Goal: Task Accomplishment & Management: Use online tool/utility

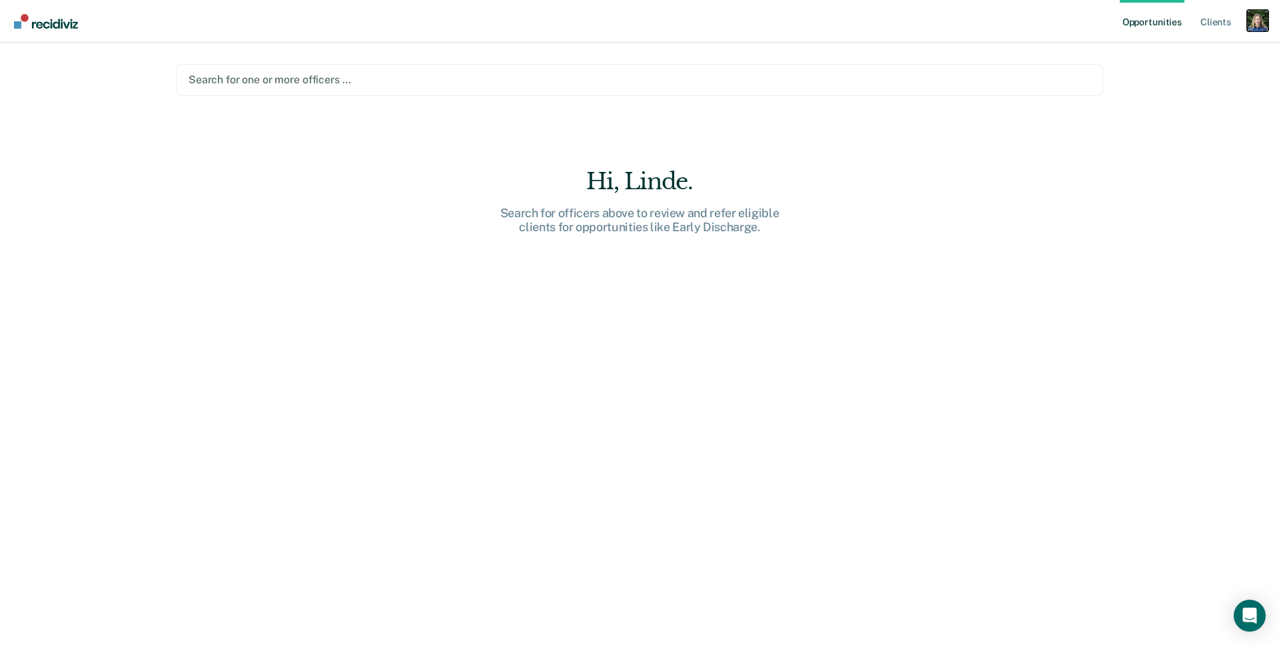
click at [1261, 27] on div "Profile dropdown button" at bounding box center [1257, 20] width 21 height 21
click at [1160, 55] on link "Profile" at bounding box center [1203, 54] width 107 height 11
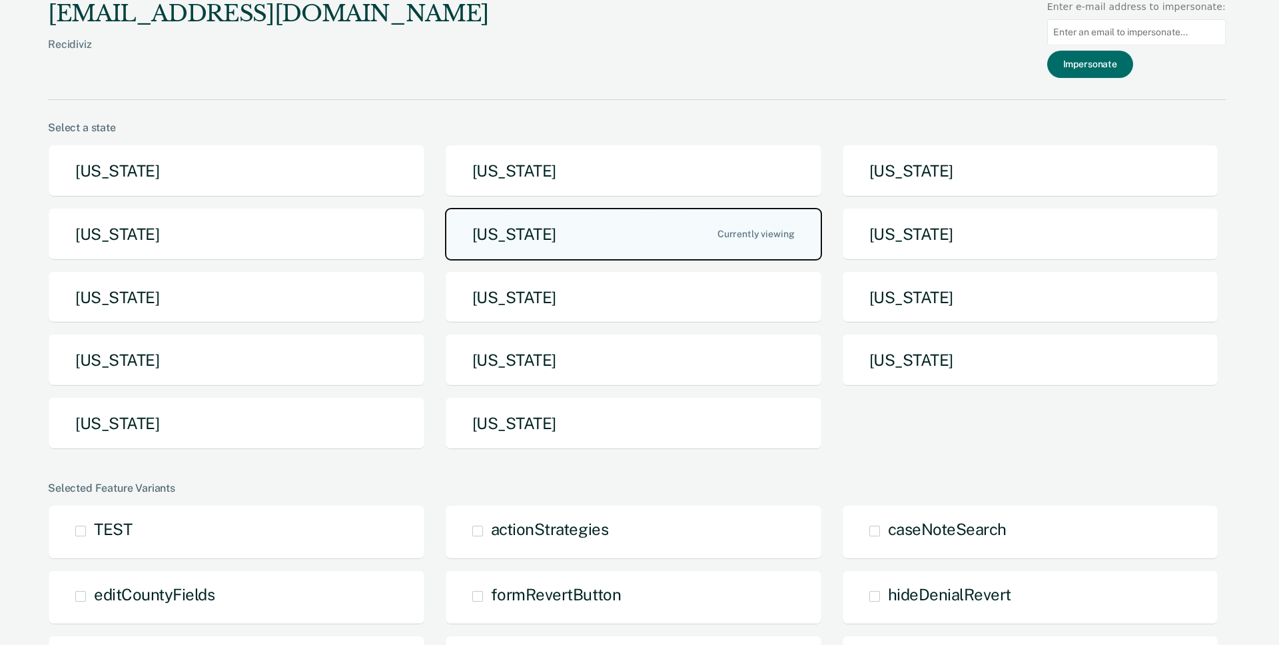
click at [635, 222] on button "[US_STATE]" at bounding box center [633, 234] width 377 height 53
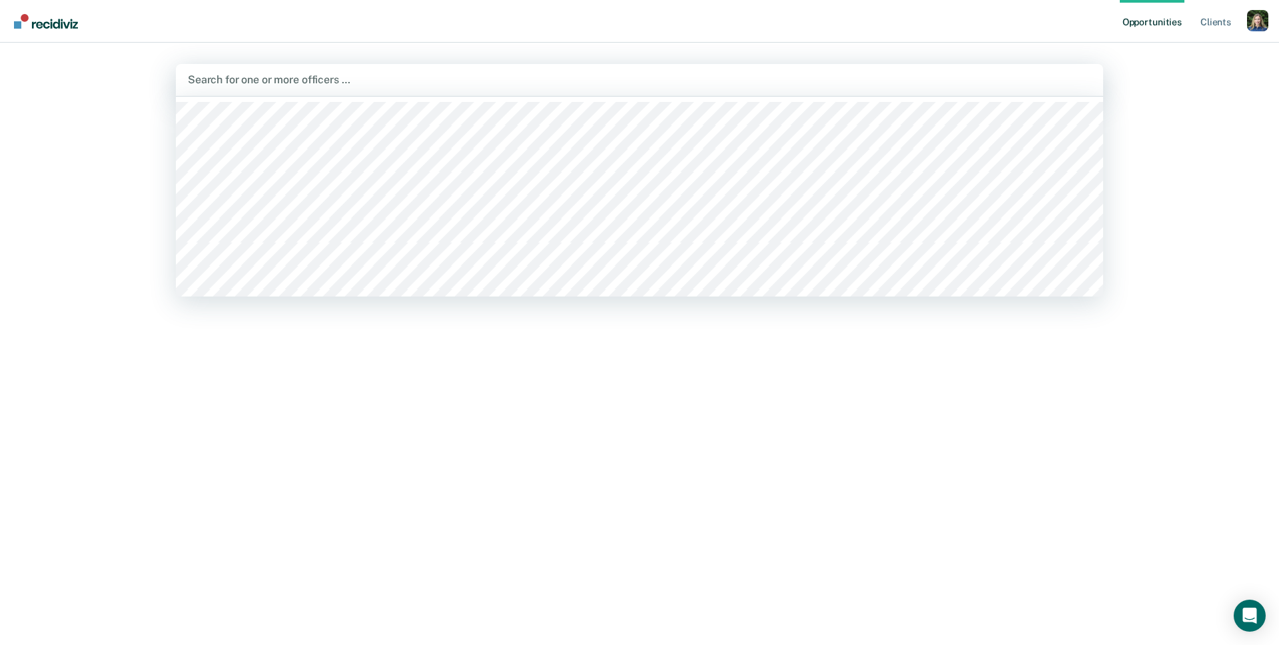
click at [655, 85] on div at bounding box center [639, 79] width 903 height 15
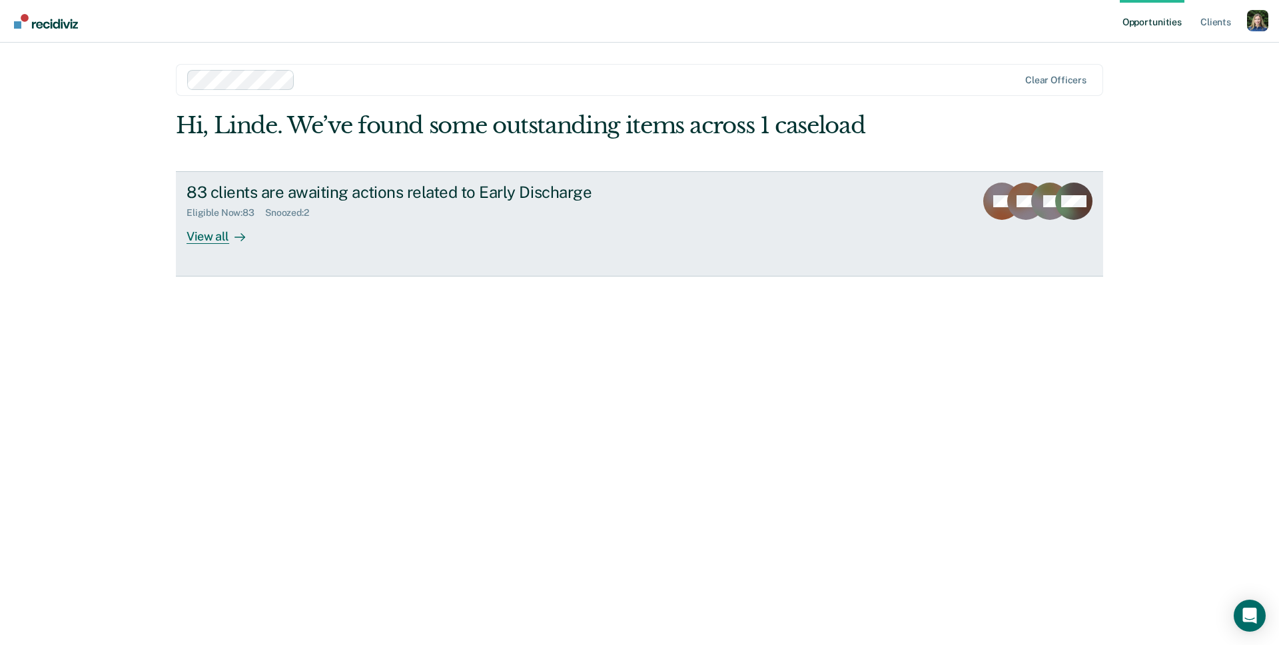
click at [392, 226] on div "83 clients are awaiting actions related to Early Discharge Eligible Now : 83 Sn…" at bounding box center [436, 213] width 500 height 61
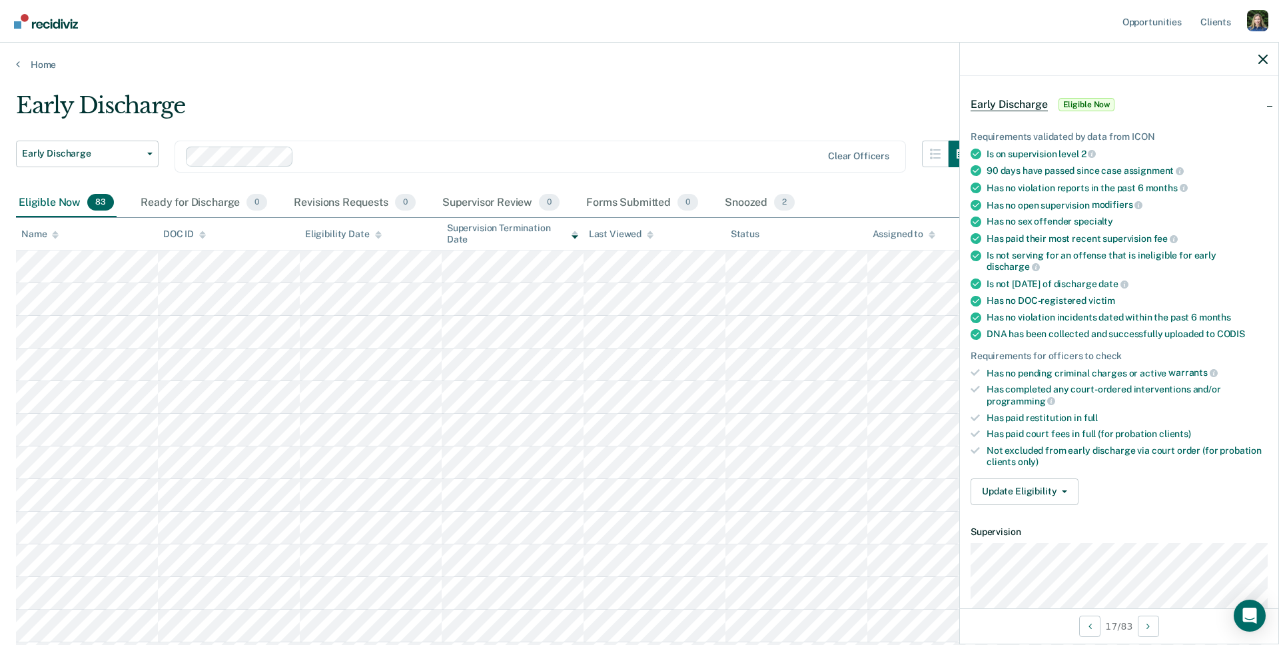
scroll to position [48, 0]
click at [1063, 483] on button "Update Eligibility" at bounding box center [1024, 491] width 108 height 27
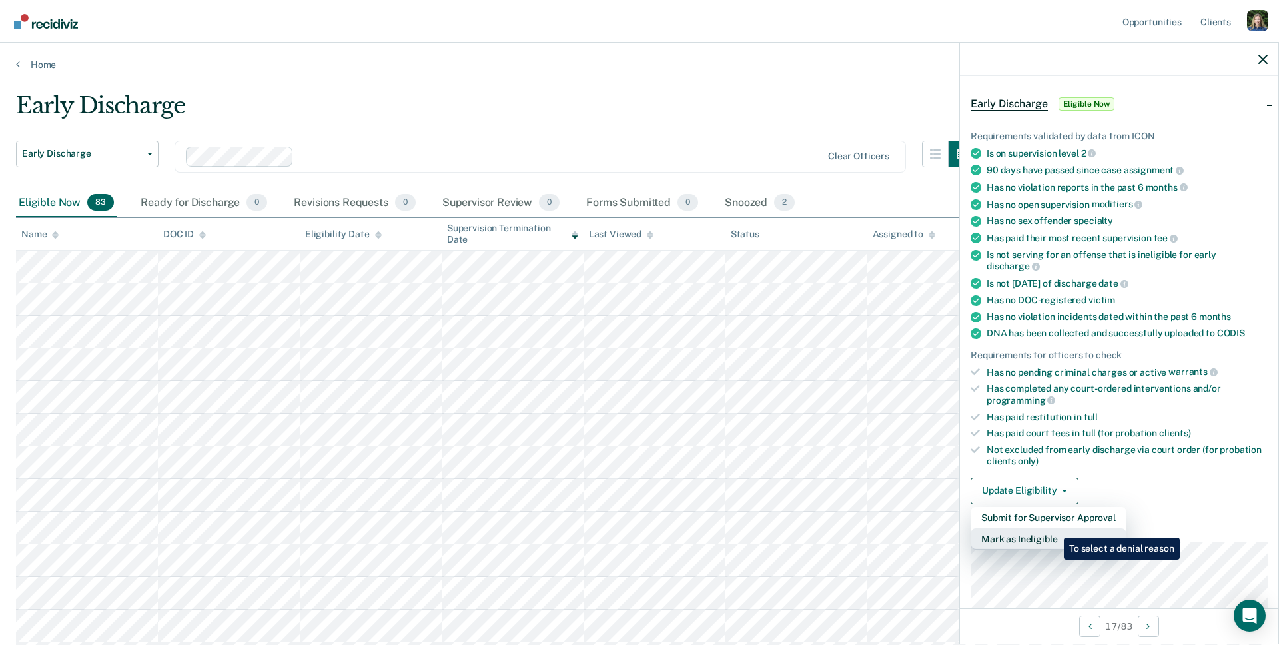
click at [1054, 528] on button "Mark as Ineligible" at bounding box center [1048, 538] width 156 height 21
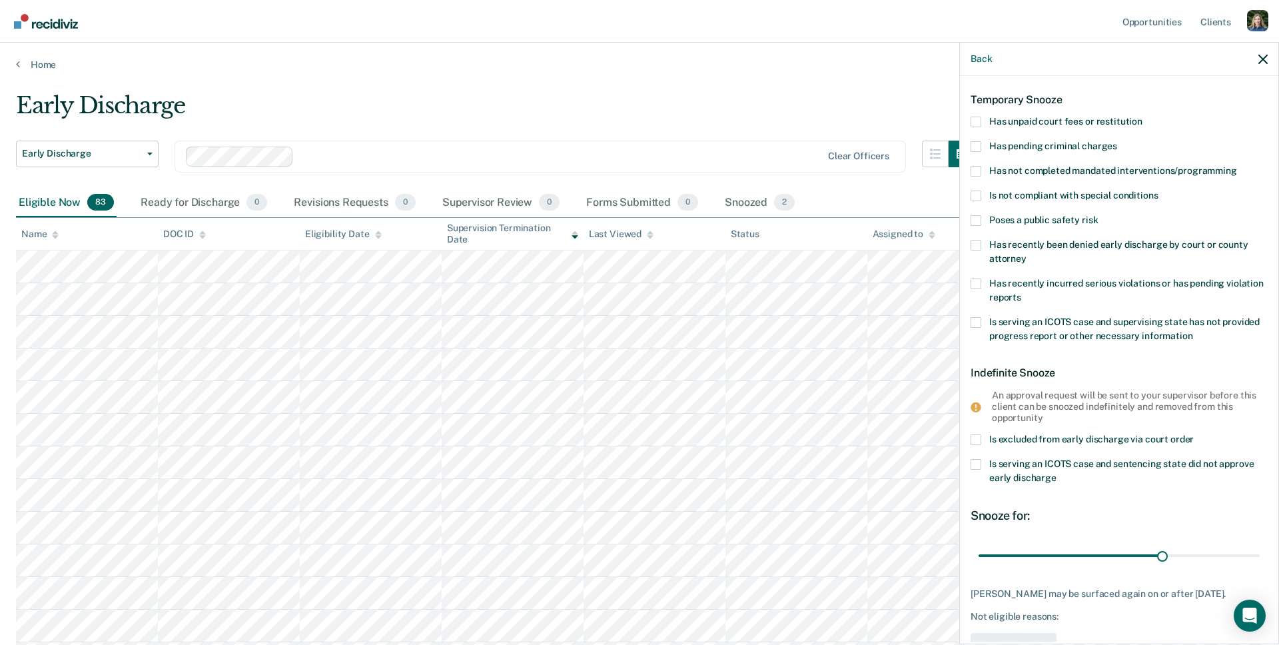
scroll to position [0, 0]
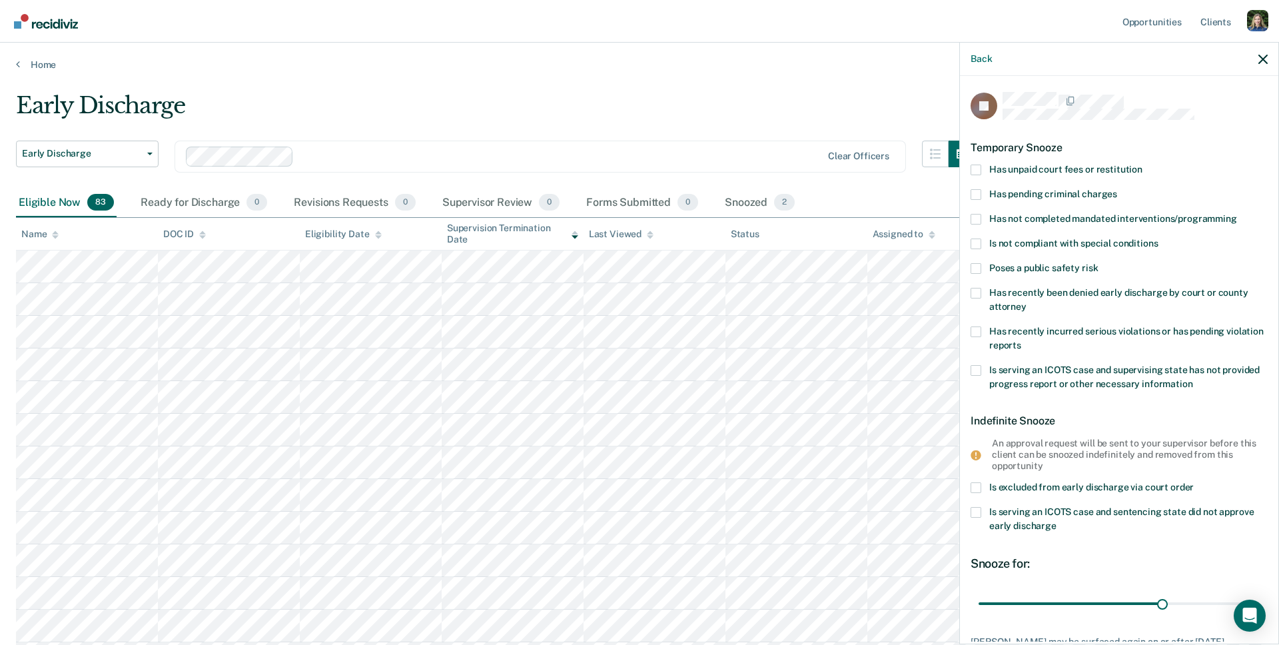
click at [976, 167] on span at bounding box center [975, 170] width 11 height 11
click at [1142, 165] on input "Has unpaid court fees or restitution" at bounding box center [1142, 165] width 0 height 0
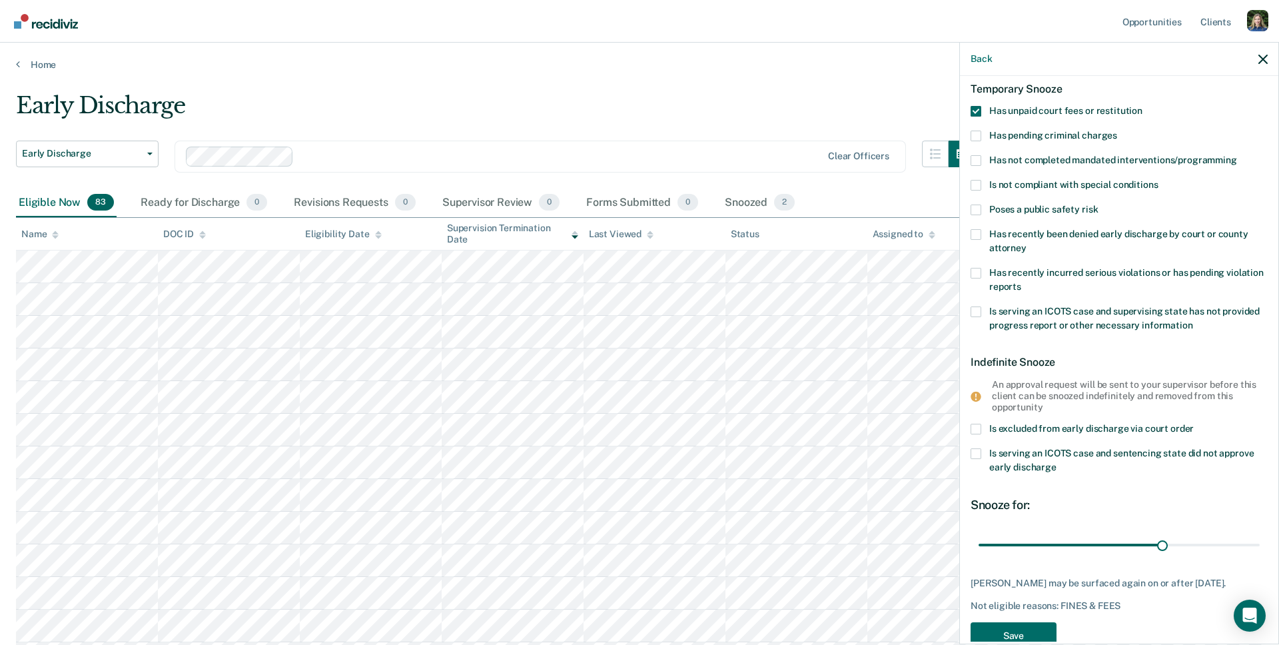
click at [974, 111] on span at bounding box center [975, 111] width 11 height 11
click at [1142, 106] on input "Has unpaid court fees or restitution" at bounding box center [1142, 106] width 0 height 0
click at [976, 234] on span at bounding box center [975, 234] width 11 height 11
click at [1026, 243] on input "Has recently been denied early discharge by court or county attorney" at bounding box center [1026, 243] width 0 height 0
drag, startPoint x: 1164, startPoint y: 544, endPoint x: 1154, endPoint y: 577, distance: 33.9
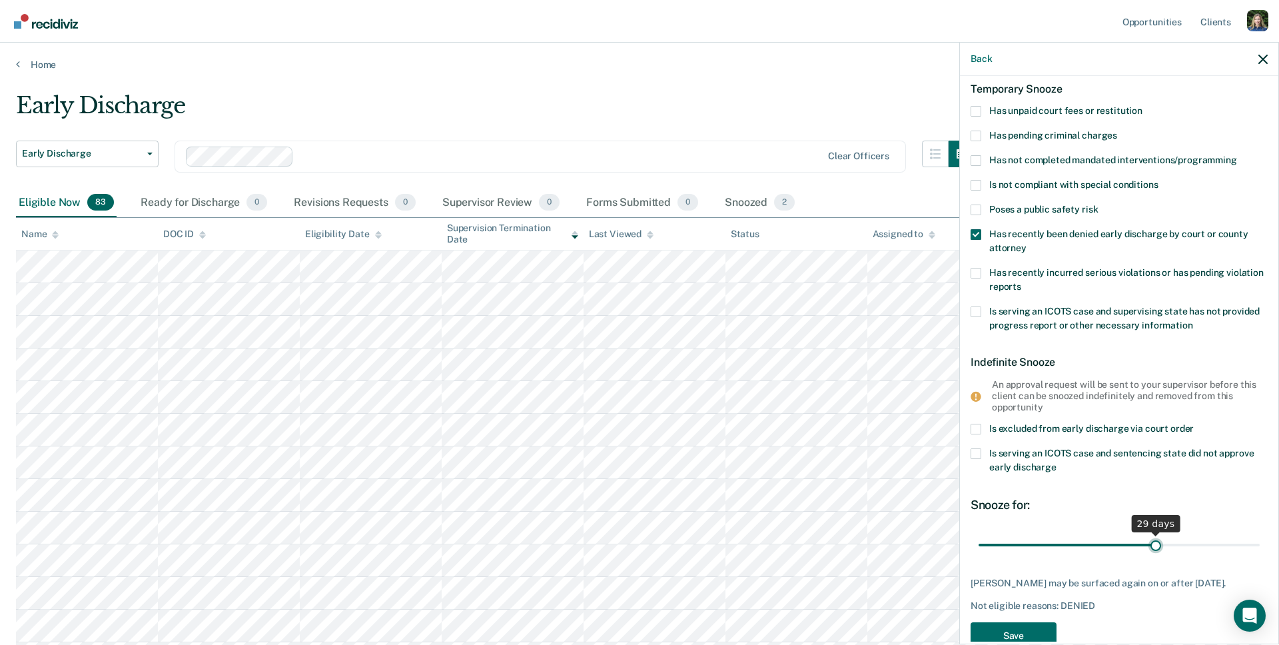
click at [1154, 556] on input "range" at bounding box center [1118, 544] width 281 height 23
click at [975, 234] on span at bounding box center [975, 234] width 11 height 11
click at [1026, 243] on input "Has recently been denied early discharge by court or county attorney" at bounding box center [1026, 243] width 0 height 0
click at [978, 268] on span at bounding box center [975, 273] width 11 height 11
click at [1021, 282] on input "Has recently incurred serious violations or has pending violation reports" at bounding box center [1021, 282] width 0 height 0
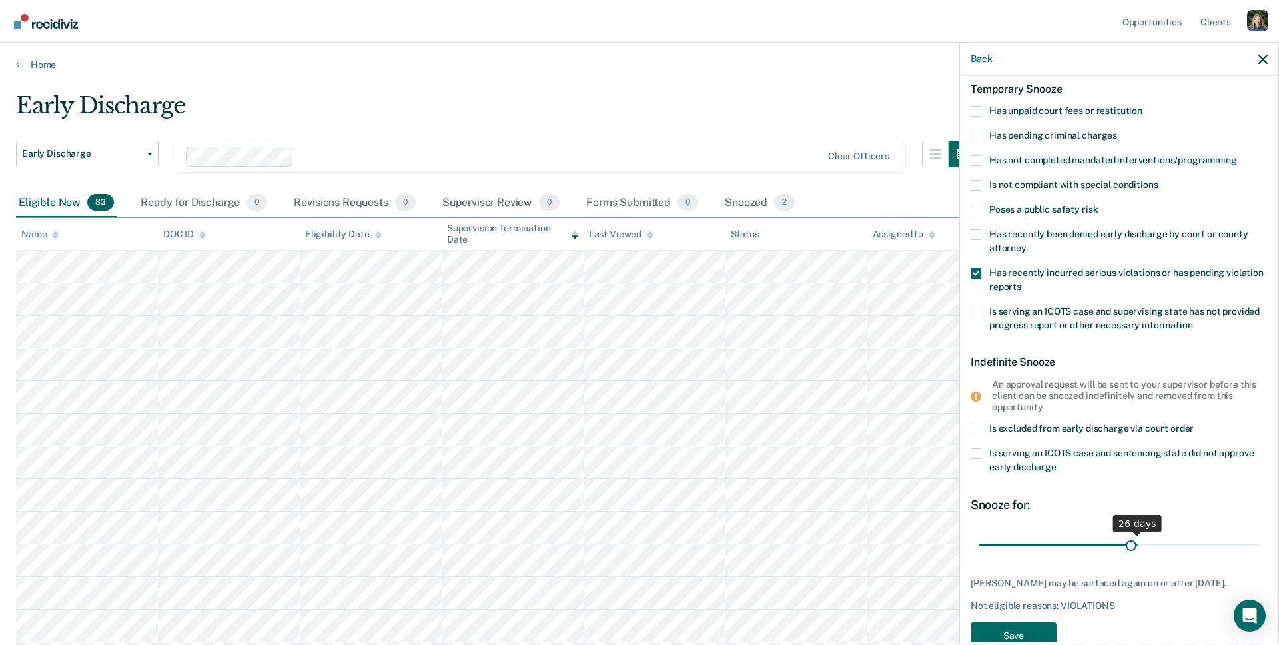
drag, startPoint x: 1158, startPoint y: 544, endPoint x: 1129, endPoint y: 563, distance: 35.1
click at [1129, 556] on input "range" at bounding box center [1118, 544] width 281 height 23
click at [973, 308] on span at bounding box center [975, 311] width 11 height 11
click at [1193, 320] on input "Is serving an ICOTS case and supervising state has not provided progress report…" at bounding box center [1193, 320] width 0 height 0
click at [974, 273] on span at bounding box center [975, 273] width 11 height 11
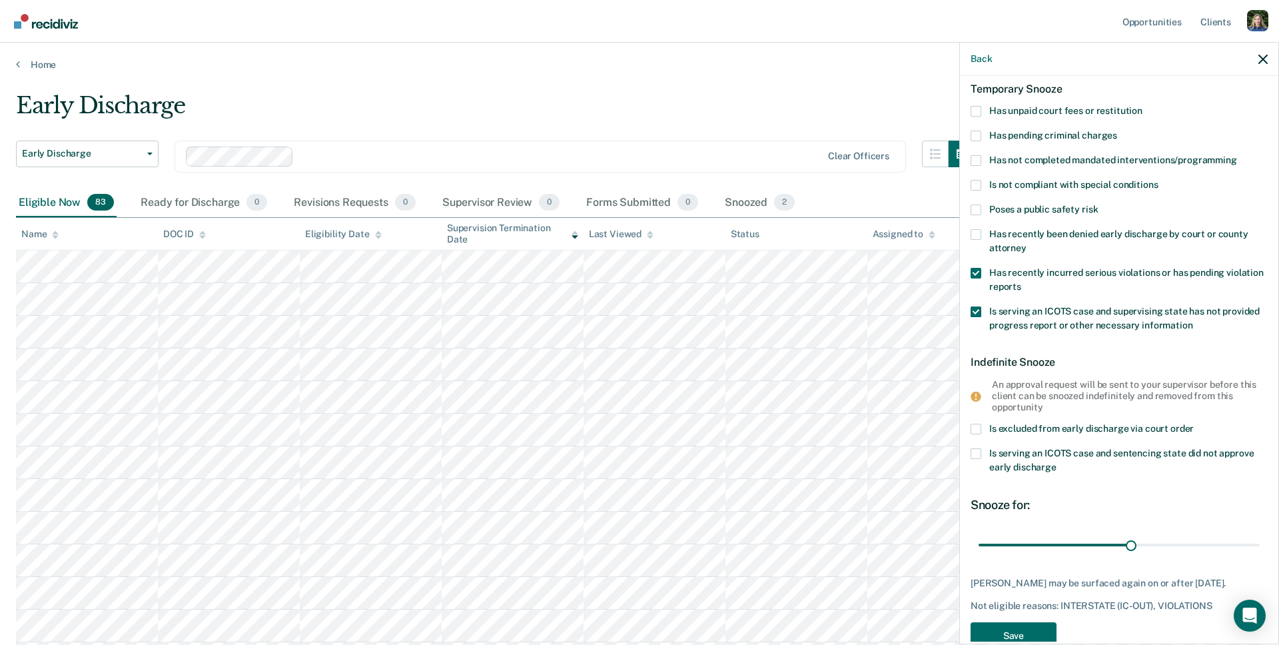
click at [1021, 282] on input "Has recently incurred serious violations or has pending violation reports" at bounding box center [1021, 282] width 0 height 0
drag, startPoint x: 1133, startPoint y: 545, endPoint x: 1087, endPoint y: 563, distance: 49.6
click at [1087, 556] on input "range" at bounding box center [1118, 544] width 281 height 23
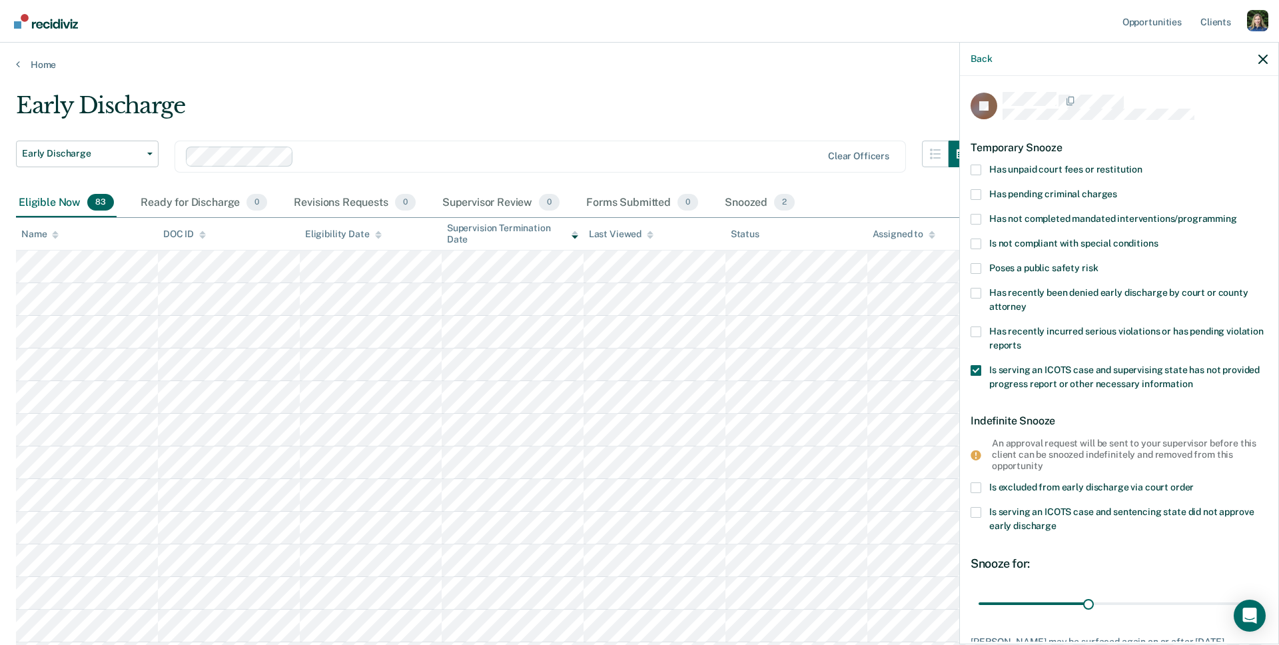
click at [974, 365] on span at bounding box center [975, 370] width 11 height 11
click at [1193, 379] on input "Is serving an ICOTS case and supervising state has not provided progress report…" at bounding box center [1193, 379] width 0 height 0
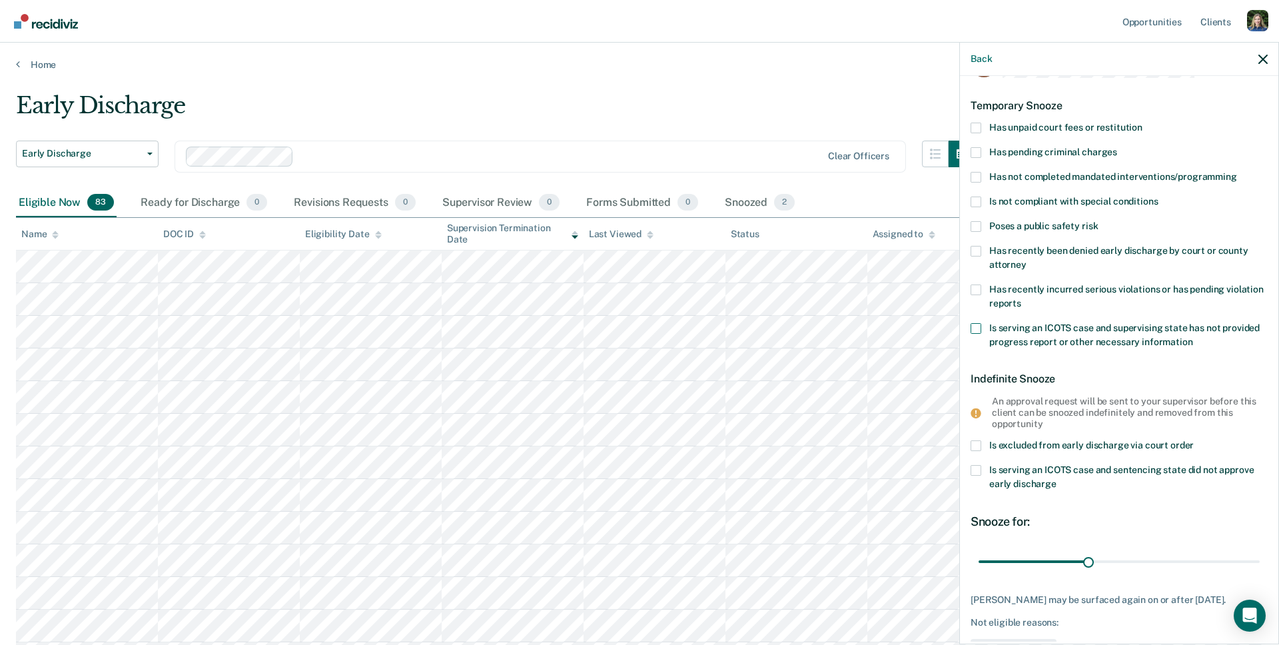
scroll to position [52, 0]
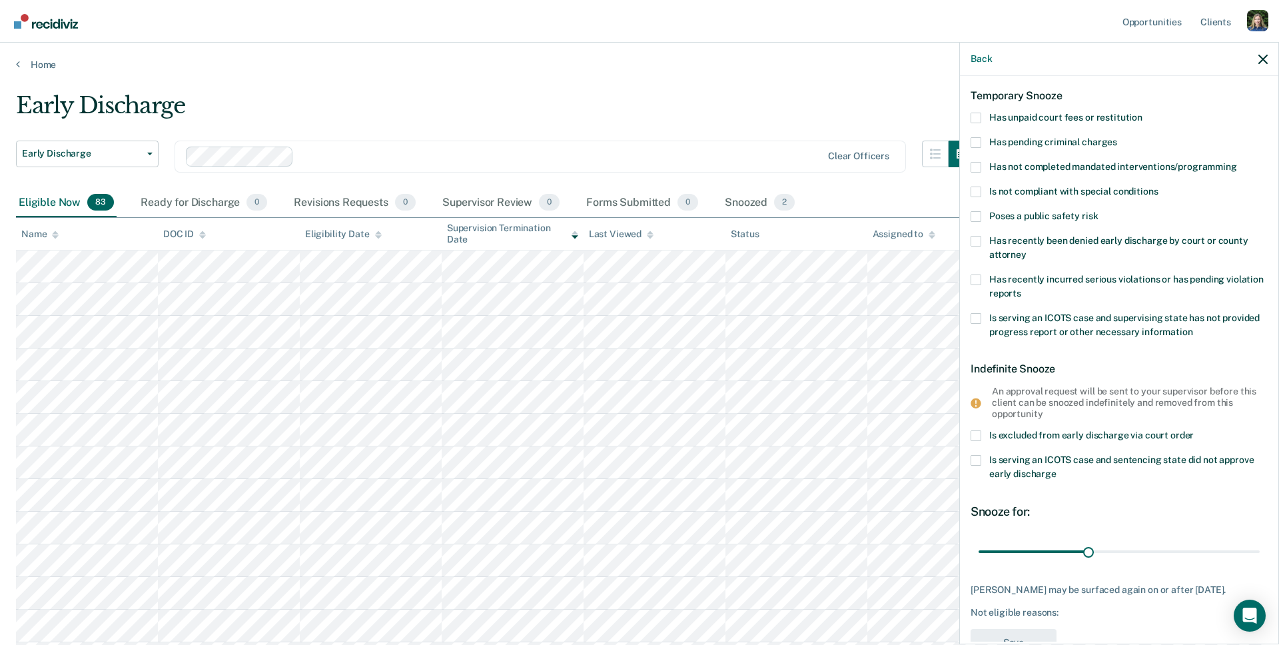
click at [976, 190] on span at bounding box center [975, 191] width 11 height 11
click at [1158, 186] on input "Is not compliant with special conditions" at bounding box center [1158, 186] width 0 height 0
click at [976, 190] on span at bounding box center [975, 191] width 11 height 11
click at [1158, 186] on input "Is not compliant with special conditions" at bounding box center [1158, 186] width 0 height 0
click at [976, 167] on span at bounding box center [975, 167] width 11 height 11
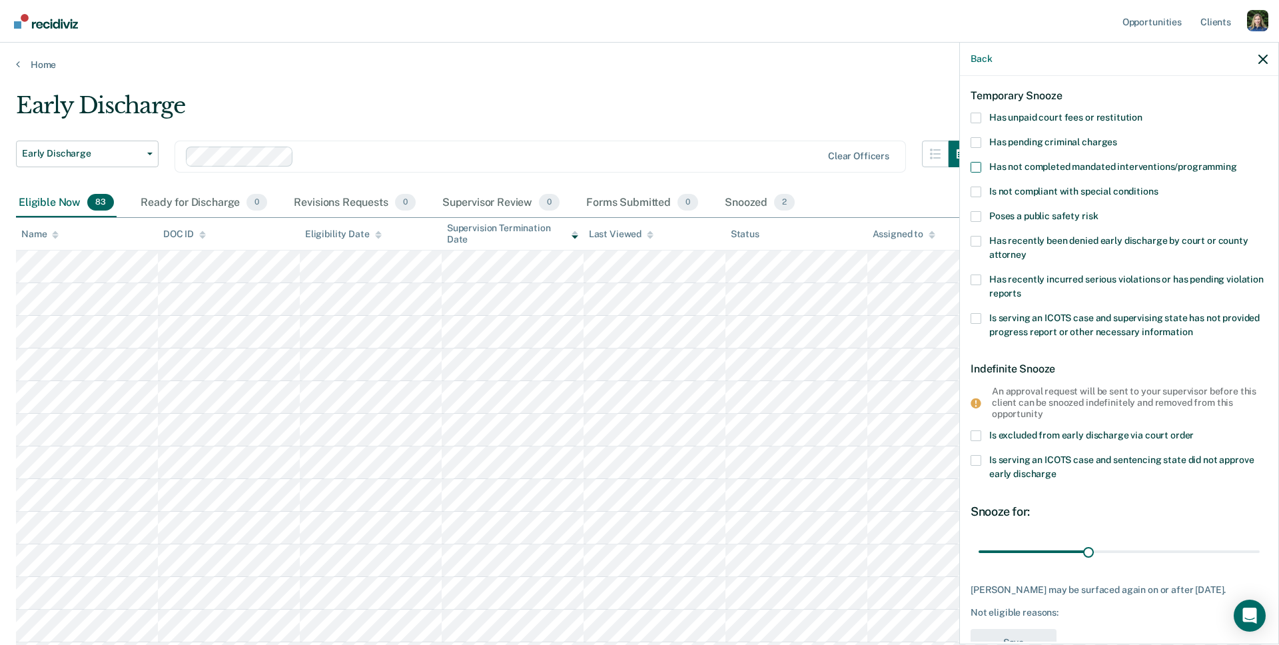
click at [1237, 162] on input "Has not completed mandated interventions/programming" at bounding box center [1237, 162] width 0 height 0
drag, startPoint x: 1091, startPoint y: 554, endPoint x: 1097, endPoint y: 576, distance: 22.8
click at [1097, 563] on input "range" at bounding box center [1118, 551] width 281 height 23
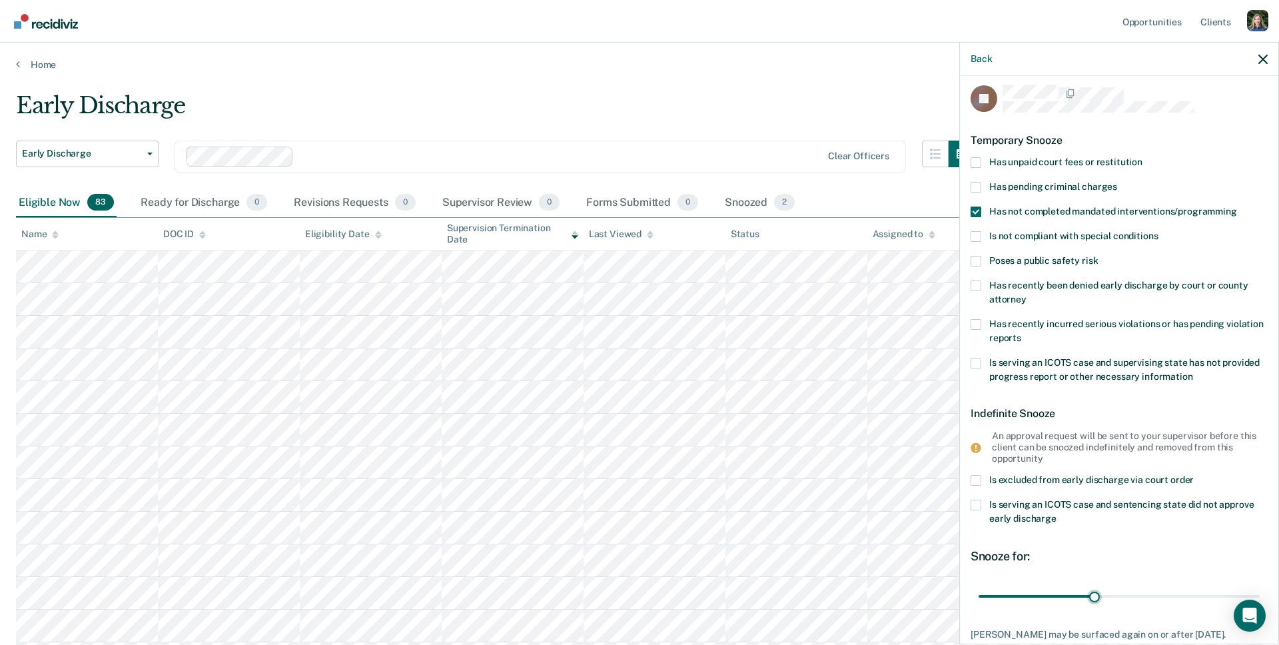
click at [978, 209] on span at bounding box center [975, 211] width 11 height 11
click at [1237, 206] on input "Has not completed mandated interventions/programming" at bounding box center [1237, 206] width 0 height 0
click at [976, 185] on span at bounding box center [975, 187] width 11 height 11
click at [1117, 182] on input "Has pending criminal charges" at bounding box center [1117, 182] width 0 height 0
drag, startPoint x: 1095, startPoint y: 591, endPoint x: 1087, endPoint y: 610, distance: 20.3
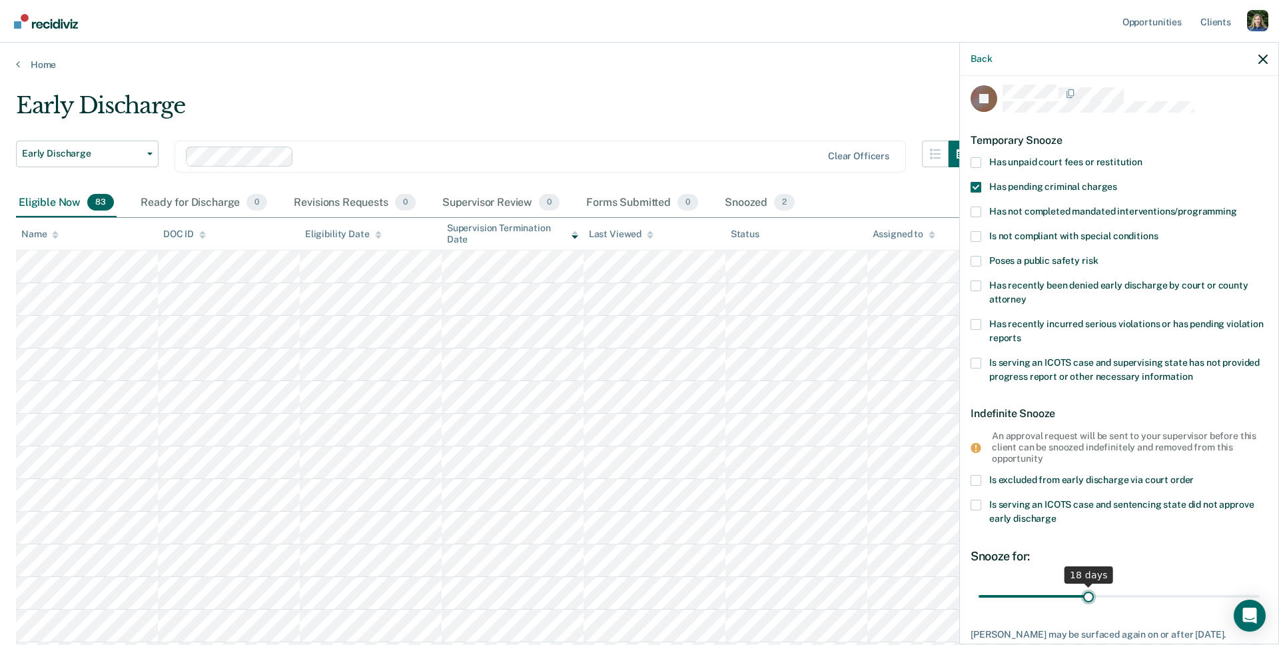
type input "18"
click at [1087, 607] on input "range" at bounding box center [1118, 595] width 281 height 23
click at [972, 182] on span at bounding box center [975, 187] width 11 height 11
click at [1117, 182] on input "Has pending criminal charges" at bounding box center [1117, 182] width 0 height 0
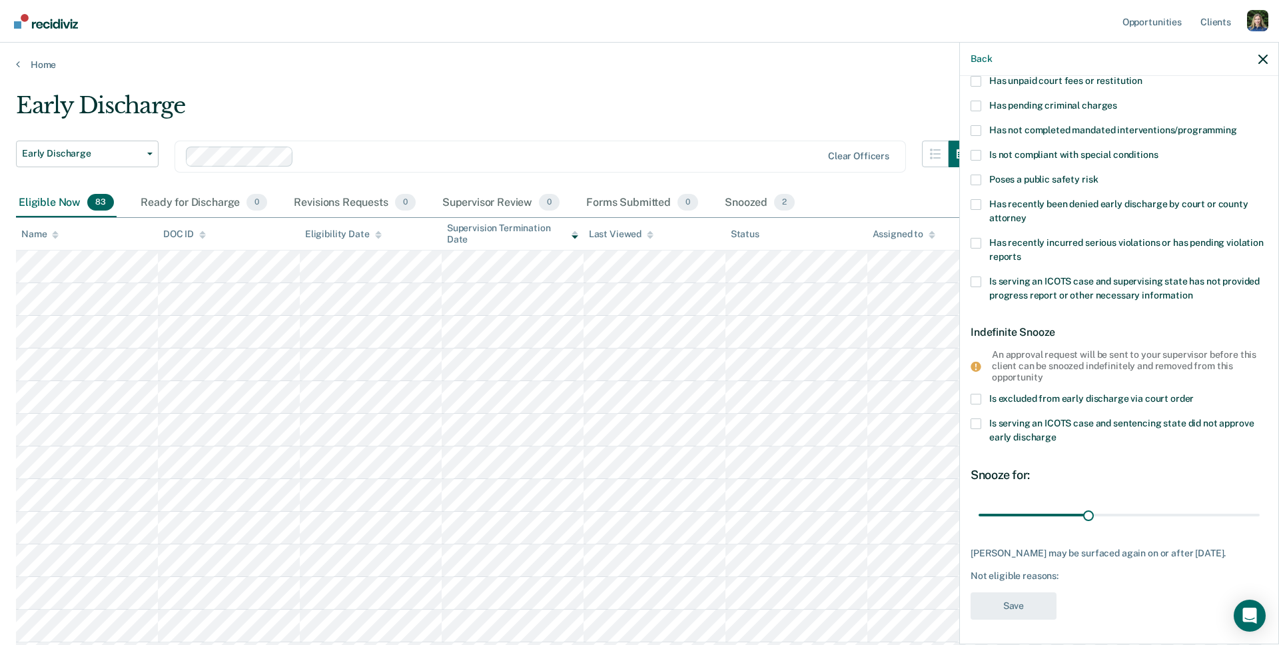
click at [976, 399] on span at bounding box center [975, 399] width 11 height 11
click at [1194, 394] on input "Is excluded from early discharge via court order" at bounding box center [1194, 394] width 0 height 0
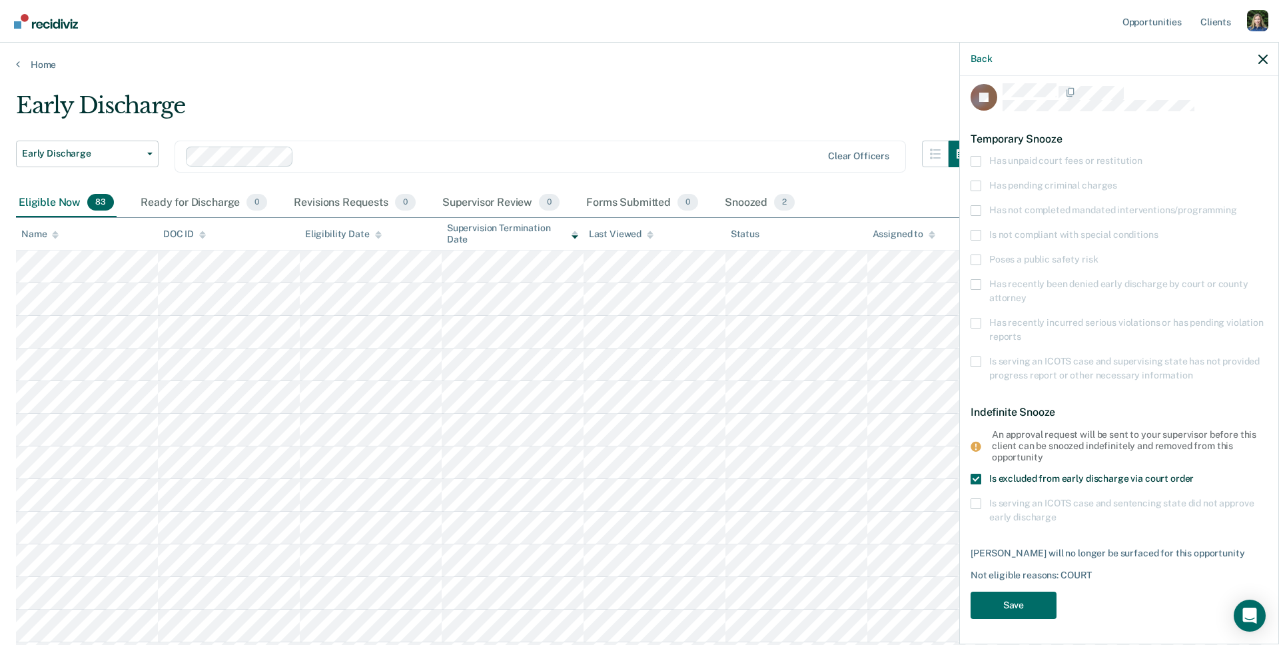
click at [976, 476] on span at bounding box center [975, 479] width 11 height 11
click at [1194, 474] on input "Is excluded from early discharge via court order" at bounding box center [1194, 474] width 0 height 0
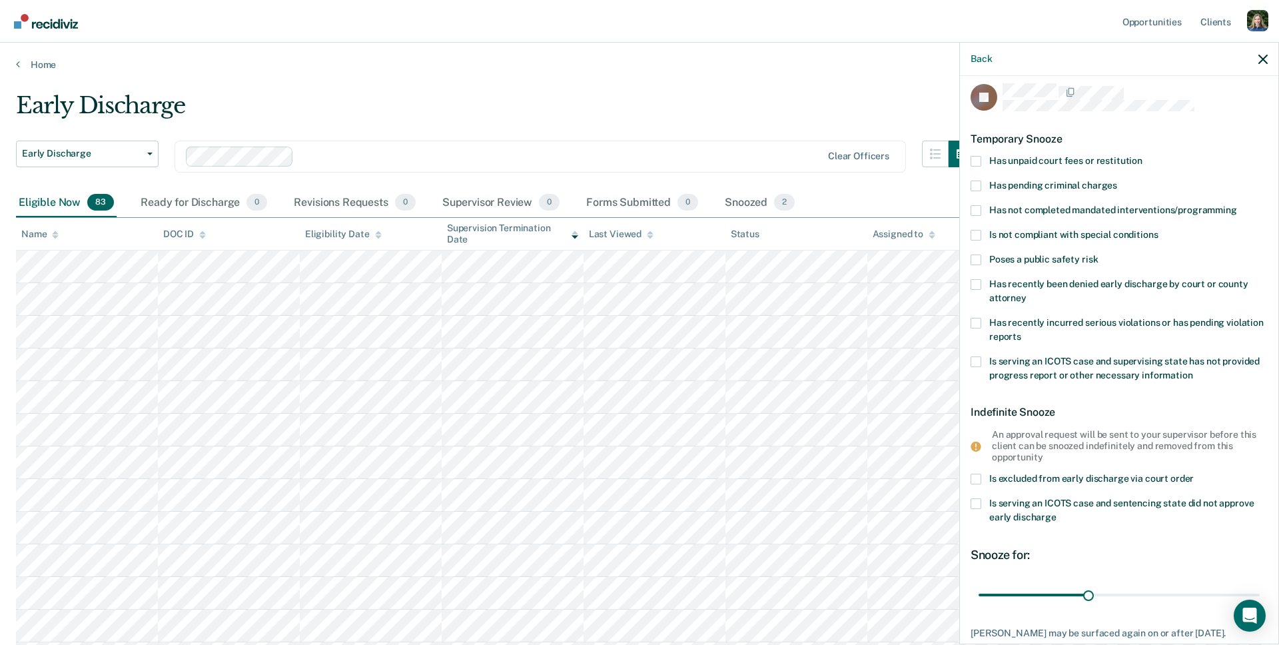
click at [978, 504] on span at bounding box center [975, 503] width 11 height 11
click at [1056, 512] on input "Is serving an ICOTS case and sentencing state did not approve early discharge" at bounding box center [1056, 512] width 0 height 0
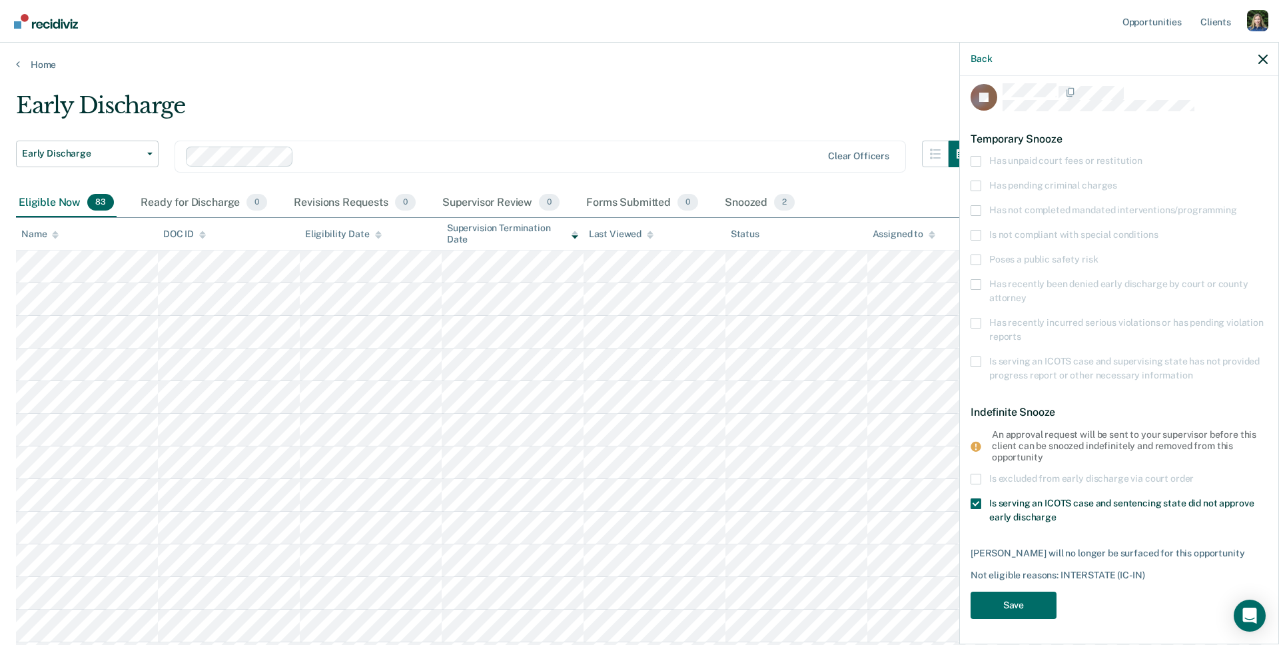
click at [977, 502] on span at bounding box center [975, 503] width 11 height 11
click at [1056, 512] on input "Is serving an ICOTS case and sentencing state did not approve early discharge" at bounding box center [1056, 512] width 0 height 0
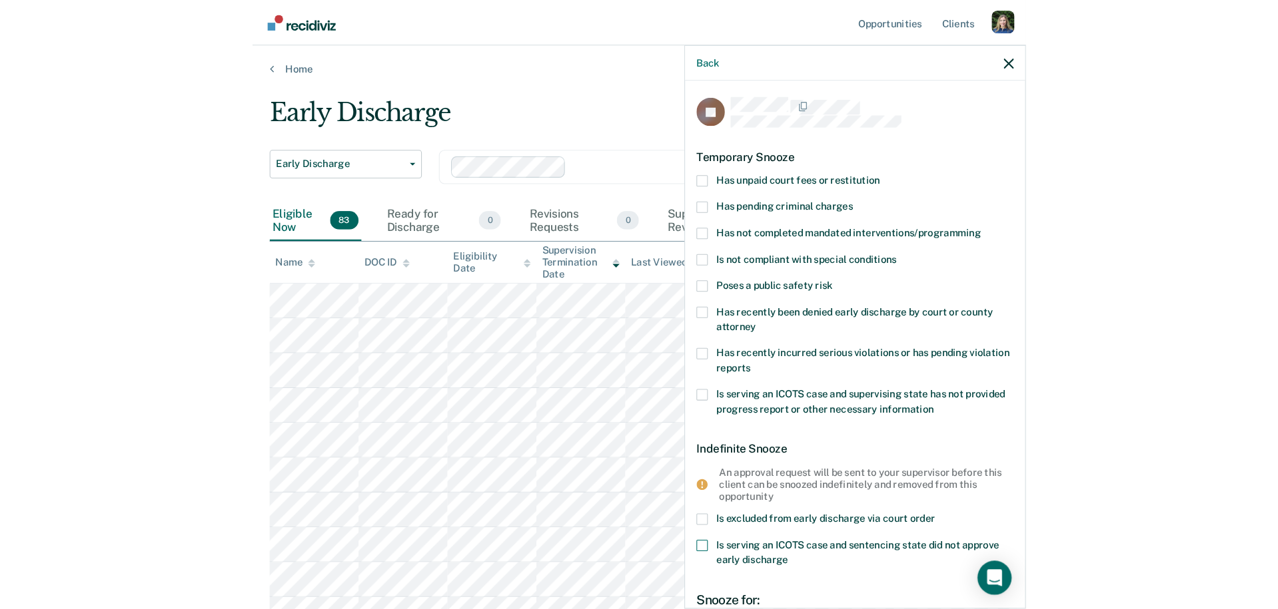
scroll to position [1, 0]
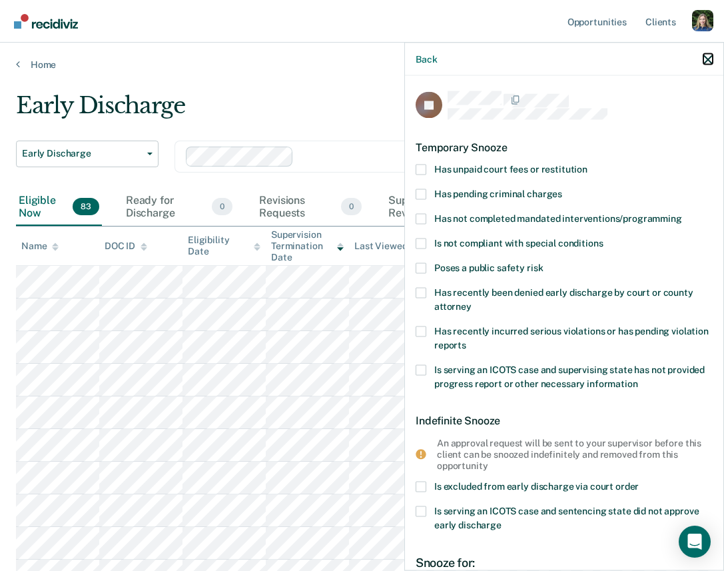
click at [705, 53] on button "button" at bounding box center [707, 58] width 9 height 11
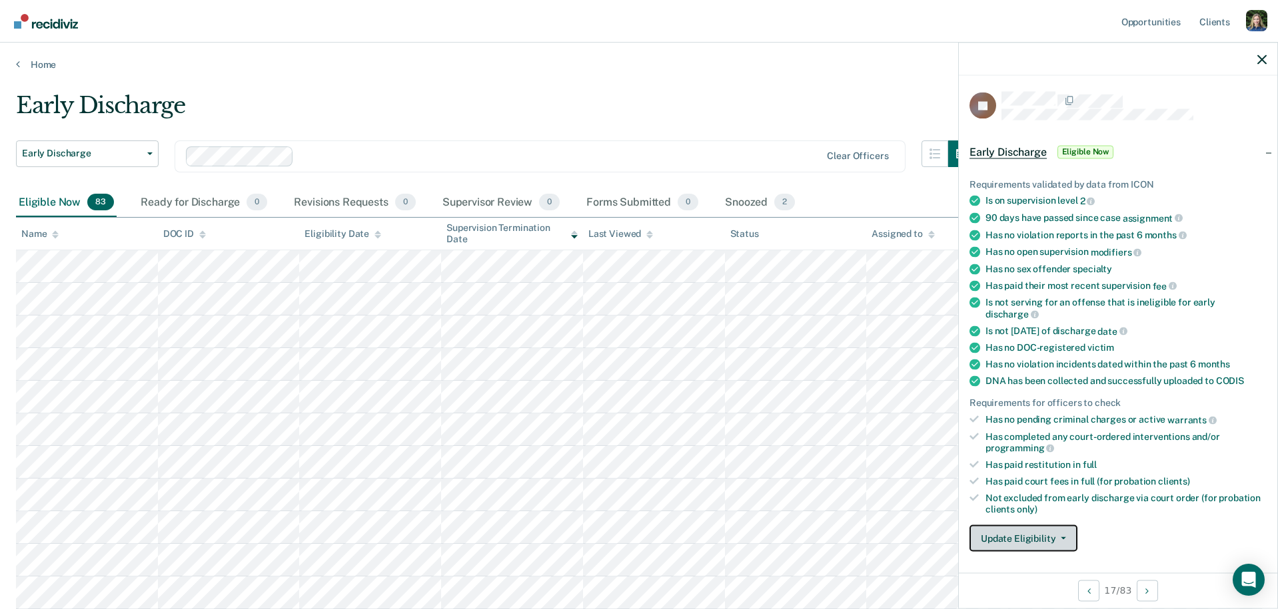
click at [1060, 538] on icon "button" at bounding box center [1062, 539] width 5 height 3
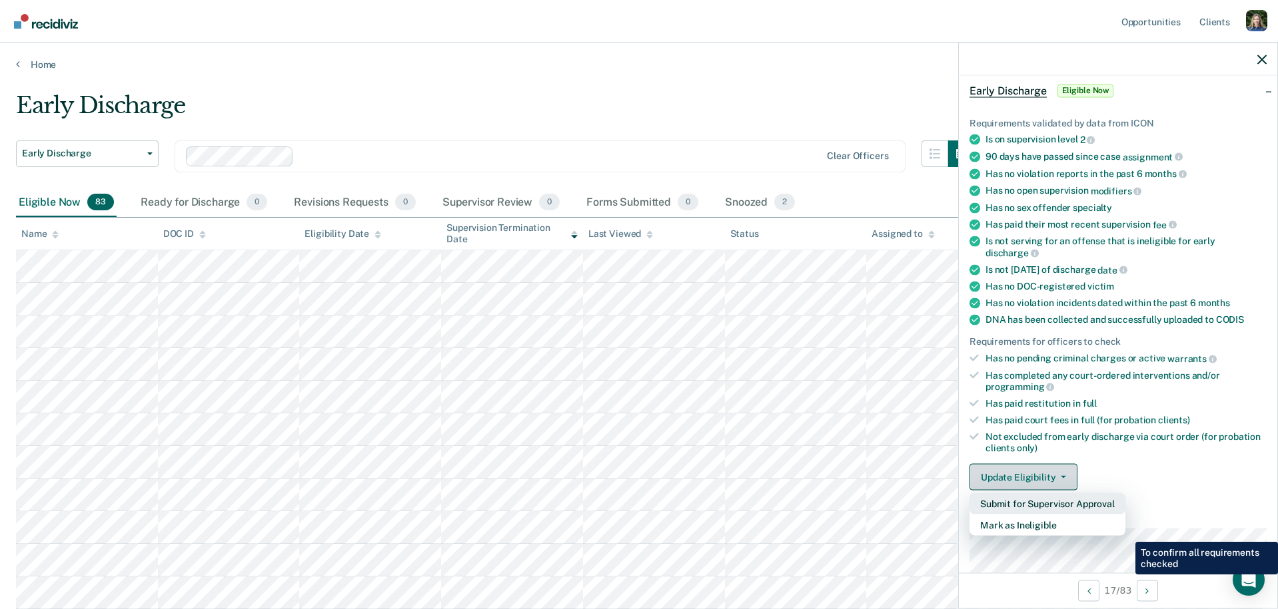
scroll to position [63, 0]
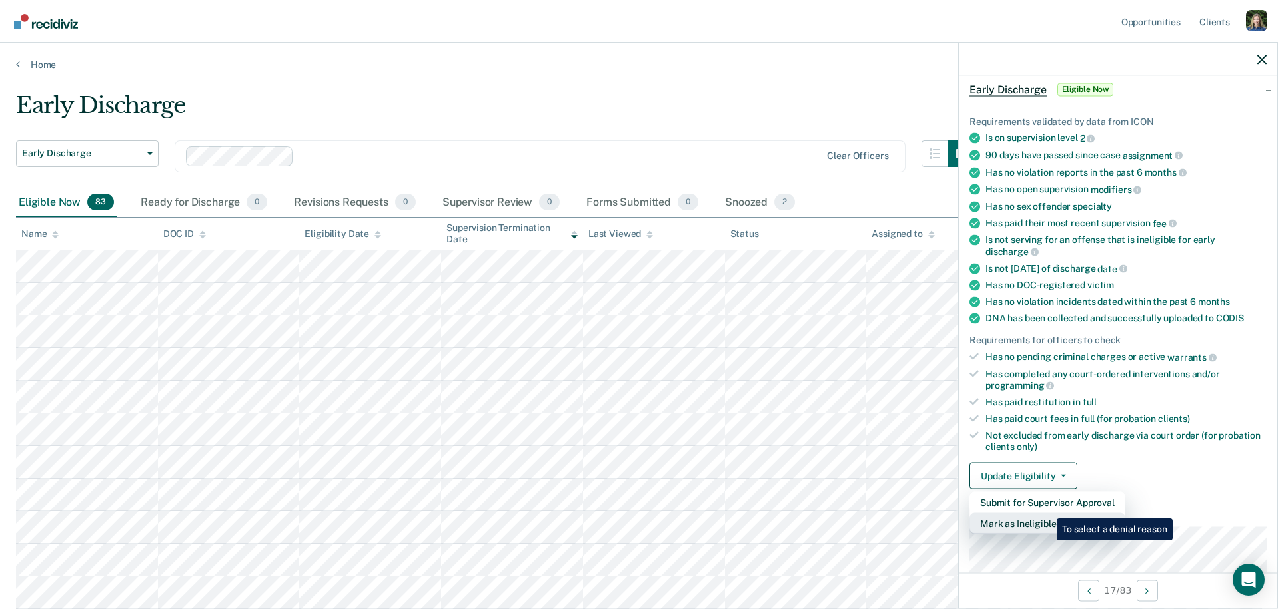
click at [1046, 514] on button "Mark as Ineligible" at bounding box center [1047, 524] width 156 height 21
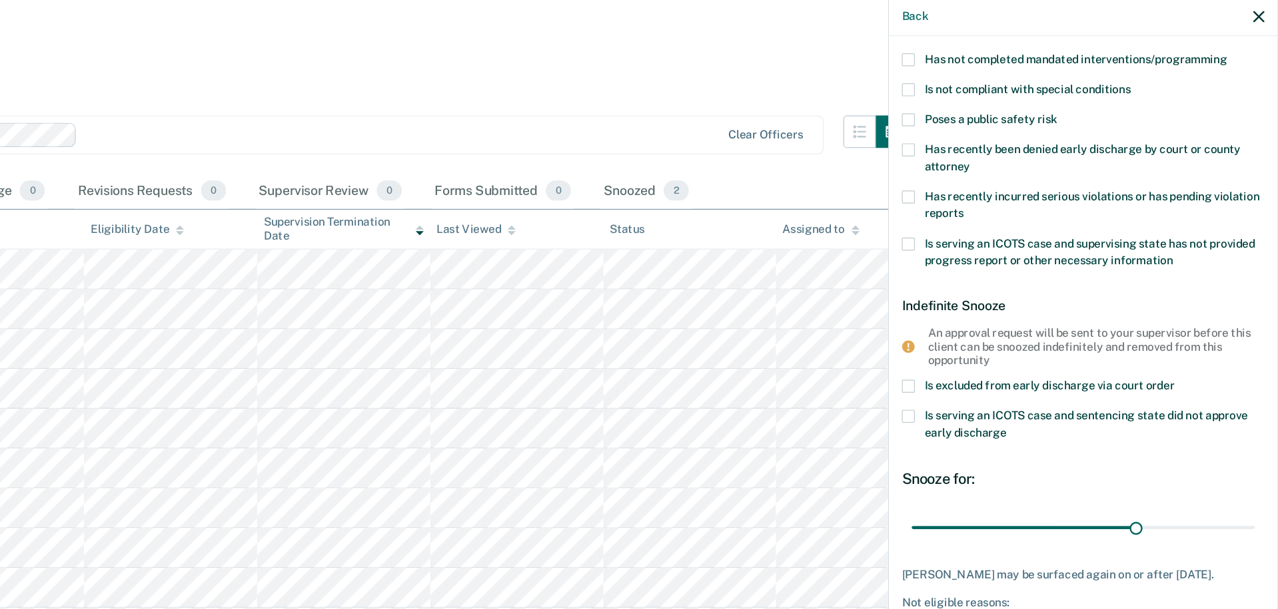
scroll to position [0, 0]
click at [974, 361] on span at bounding box center [974, 363] width 11 height 11
click at [1192, 358] on input "Is excluded from early discharge via court order" at bounding box center [1192, 358] width 0 height 0
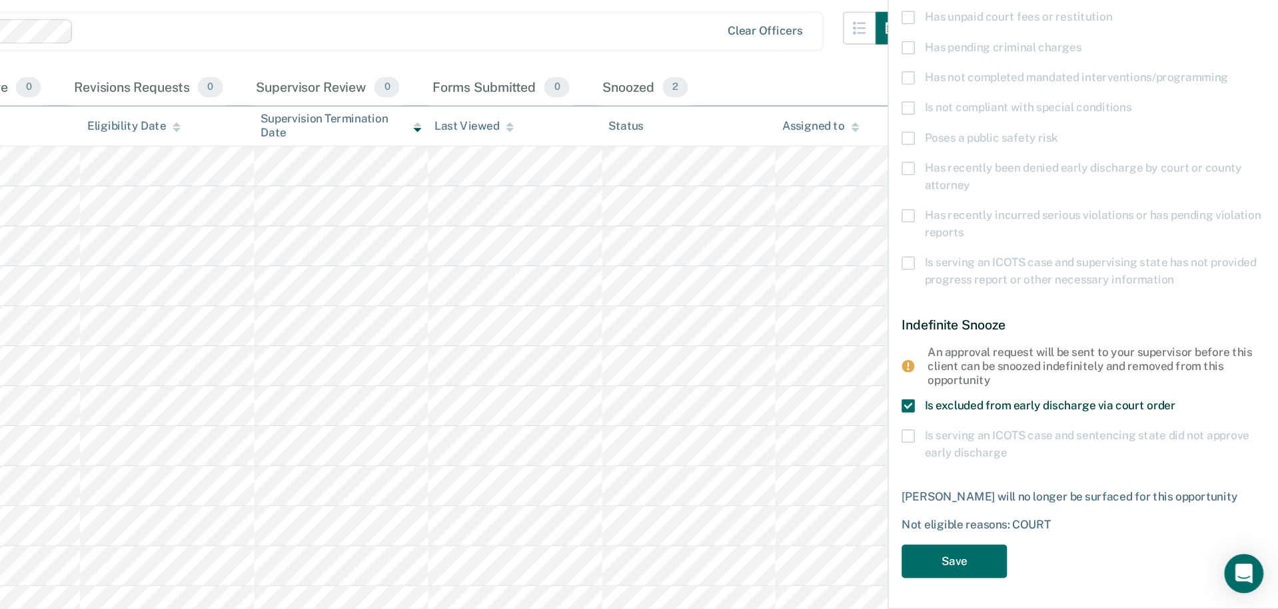
scroll to position [20, 0]
click at [975, 442] on span at bounding box center [974, 443] width 11 height 11
click at [1192, 438] on input "Is excluded from early discharge via court order" at bounding box center [1192, 438] width 0 height 0
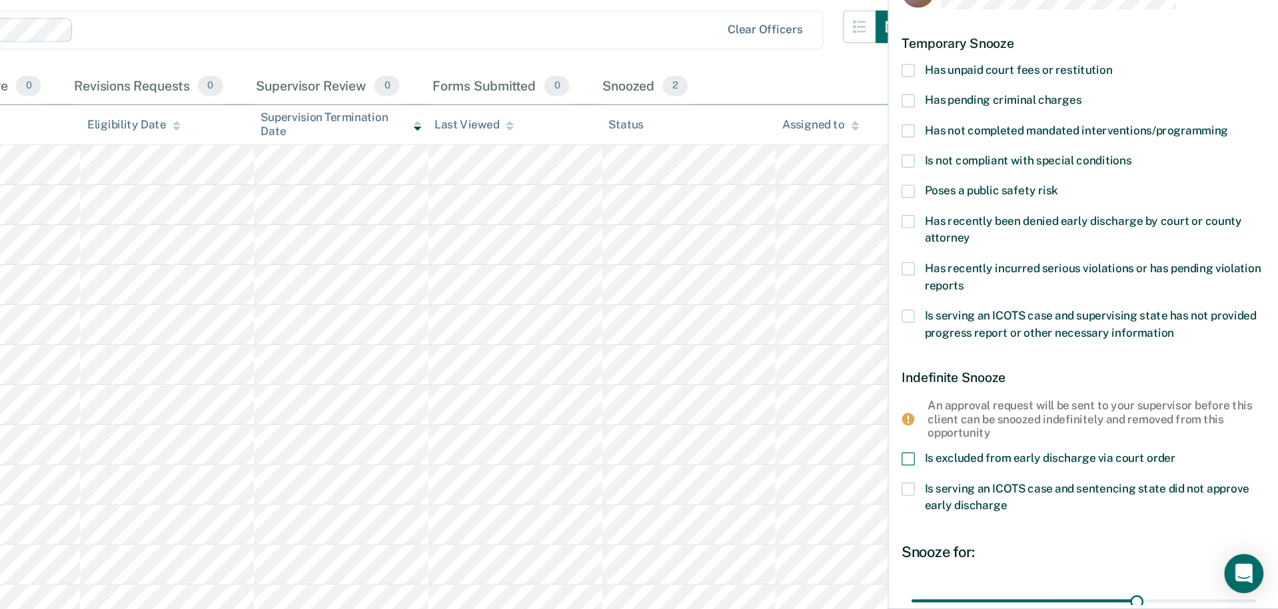
scroll to position [19, 0]
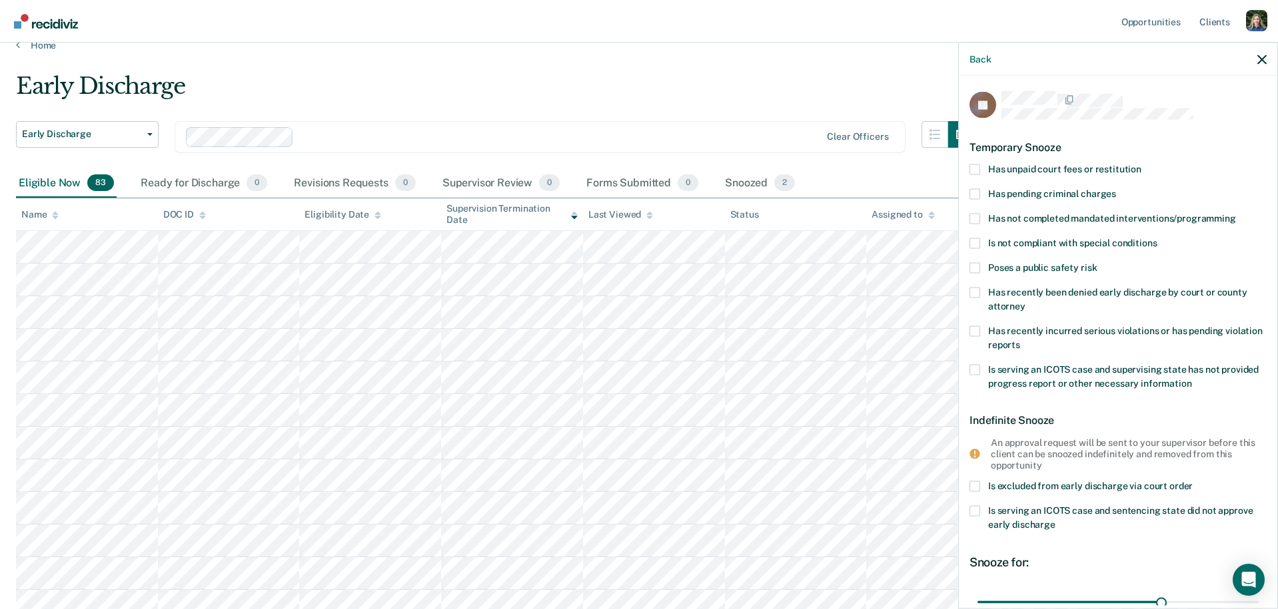
click at [974, 169] on span at bounding box center [974, 169] width 11 height 11
click at [1141, 164] on input "Has unpaid court fees or restitution" at bounding box center [1141, 164] width 0 height 0
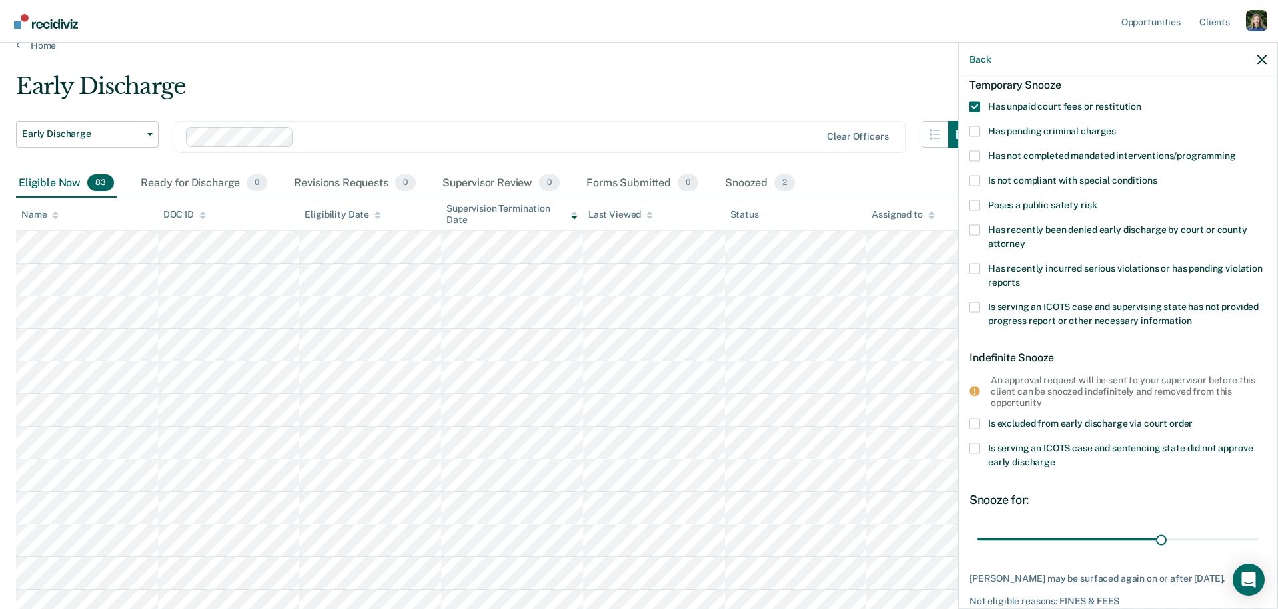
scroll to position [74, 0]
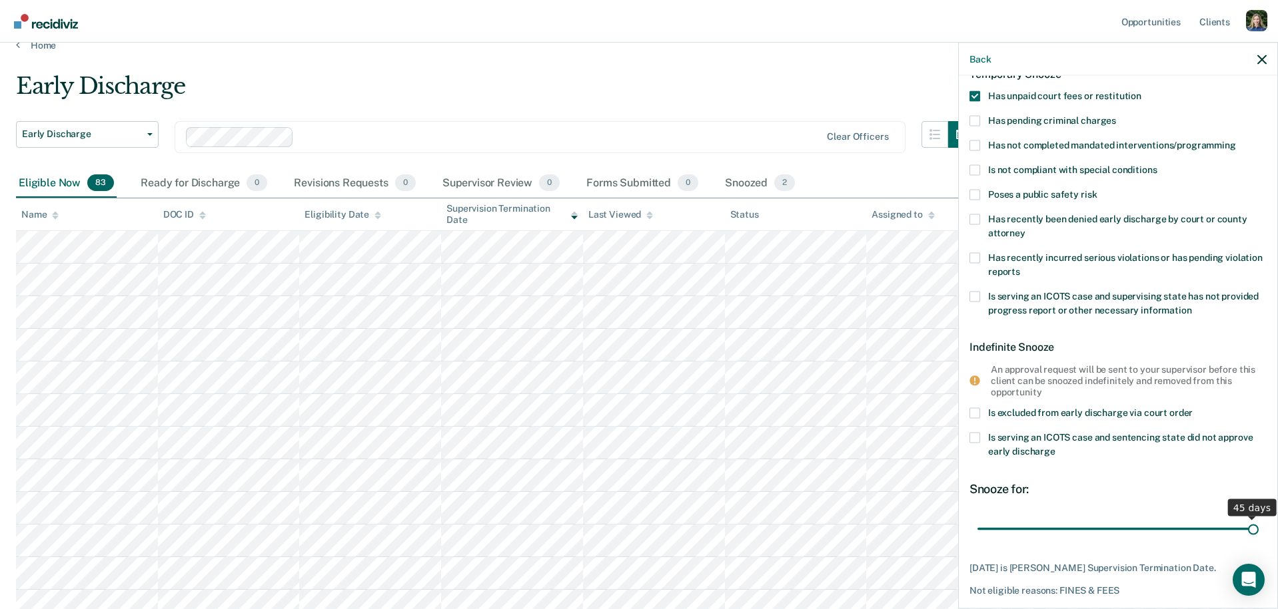
drag, startPoint x: 1160, startPoint y: 526, endPoint x: 1277, endPoint y: 530, distance: 116.6
type input "45"
click at [1258, 530] on input "range" at bounding box center [1117, 529] width 281 height 23
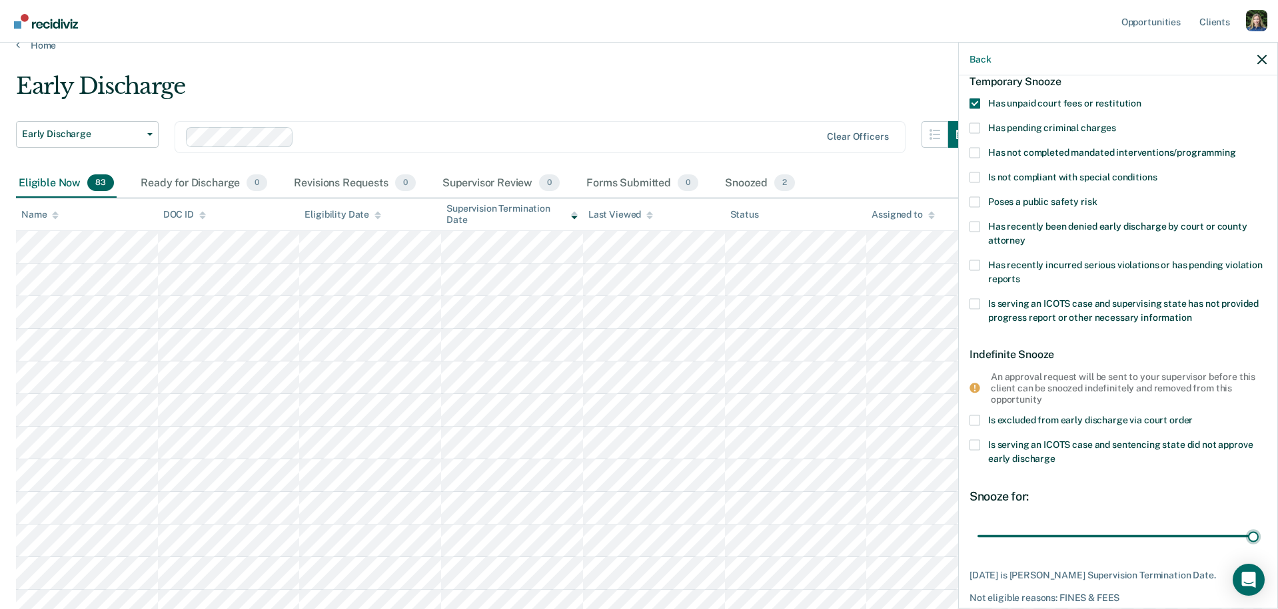
scroll to position [69, 0]
click at [972, 224] on span at bounding box center [974, 223] width 11 height 11
click at [1025, 232] on input "Has recently been denied early discharge by court or county attorney" at bounding box center [1025, 232] width 0 height 0
click at [975, 101] on span at bounding box center [974, 100] width 11 height 11
click at [1141, 95] on input "Has unpaid court fees or restitution" at bounding box center [1141, 95] width 0 height 0
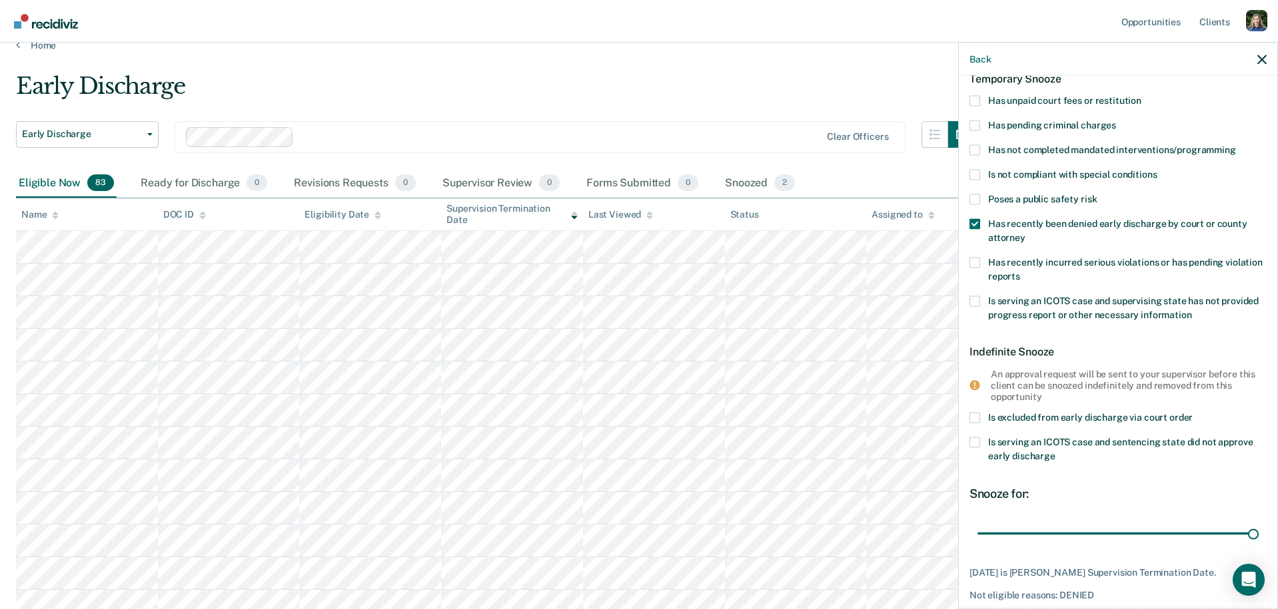
click at [977, 300] on span at bounding box center [974, 301] width 11 height 11
click at [1192, 310] on input "Is serving an ICOTS case and supervising state has not provided progress report…" at bounding box center [1192, 310] width 0 height 0
click at [974, 299] on span at bounding box center [974, 301] width 11 height 11
click at [1192, 310] on input "Is serving an ICOTS case and supervising state has not provided progress report…" at bounding box center [1192, 310] width 0 height 0
click at [974, 224] on span at bounding box center [974, 223] width 11 height 11
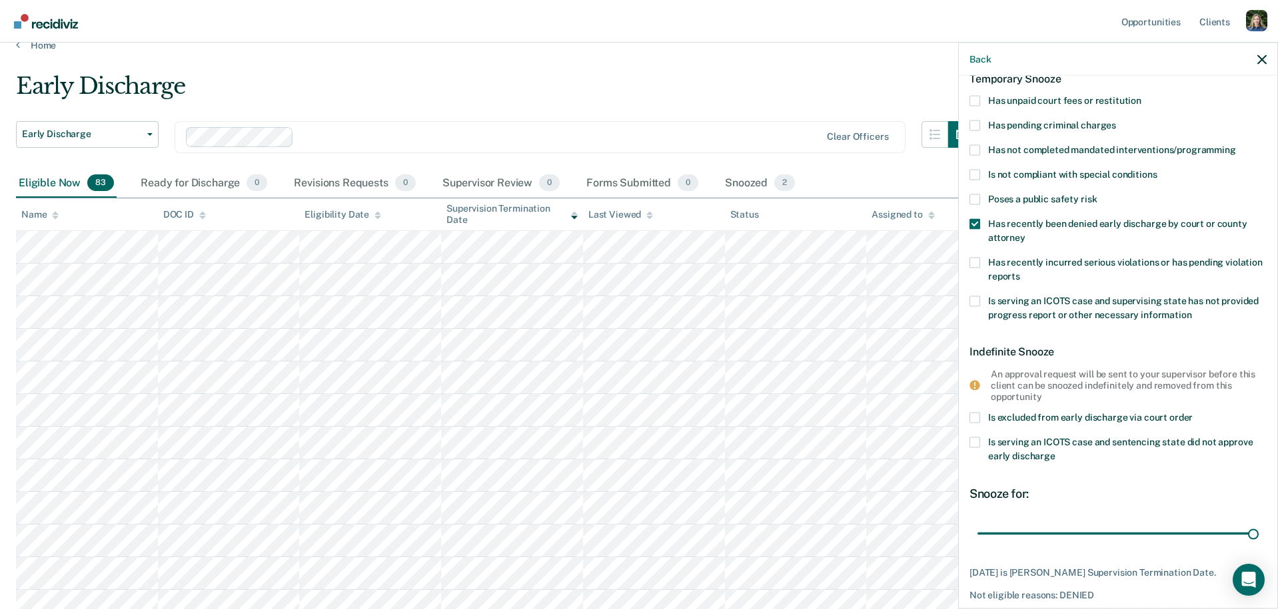
click at [1025, 232] on input "Has recently been denied early discharge by court or county attorney" at bounding box center [1025, 232] width 0 height 0
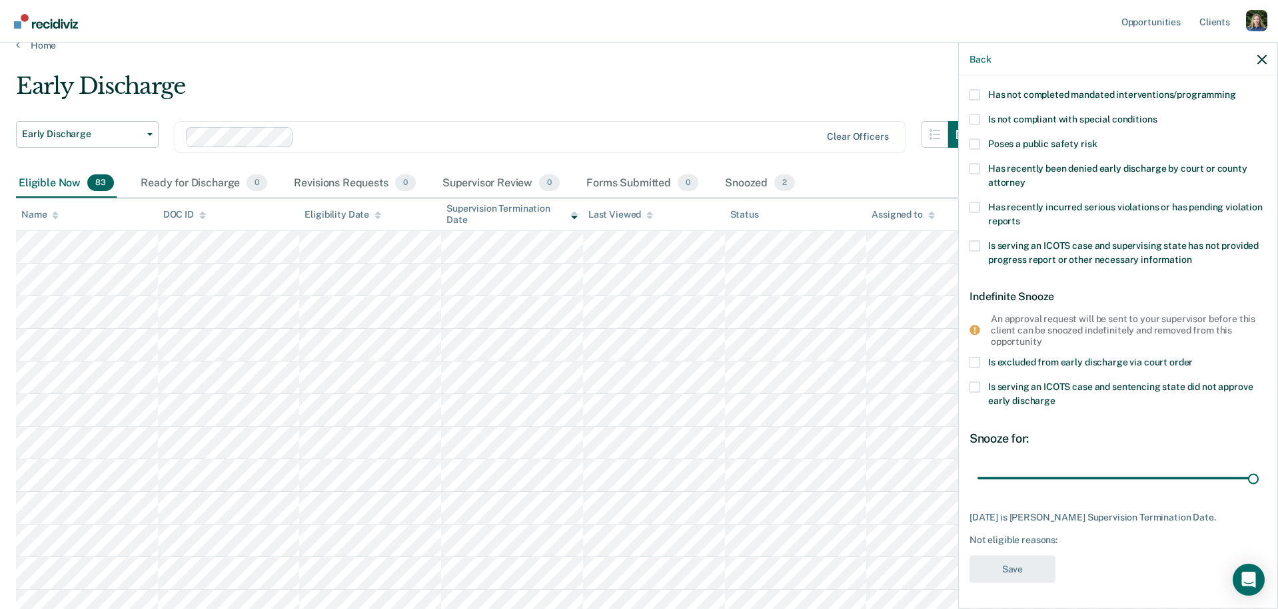
drag, startPoint x: 1006, startPoint y: 517, endPoint x: 1240, endPoint y: 512, distance: 233.2
click at [1240, 512] on div "[DATE] is [PERSON_NAME] Supervision Termination Date." at bounding box center [1117, 517] width 297 height 11
click at [1246, 516] on div "[DATE] is [PERSON_NAME] Supervision Termination Date." at bounding box center [1117, 517] width 297 height 11
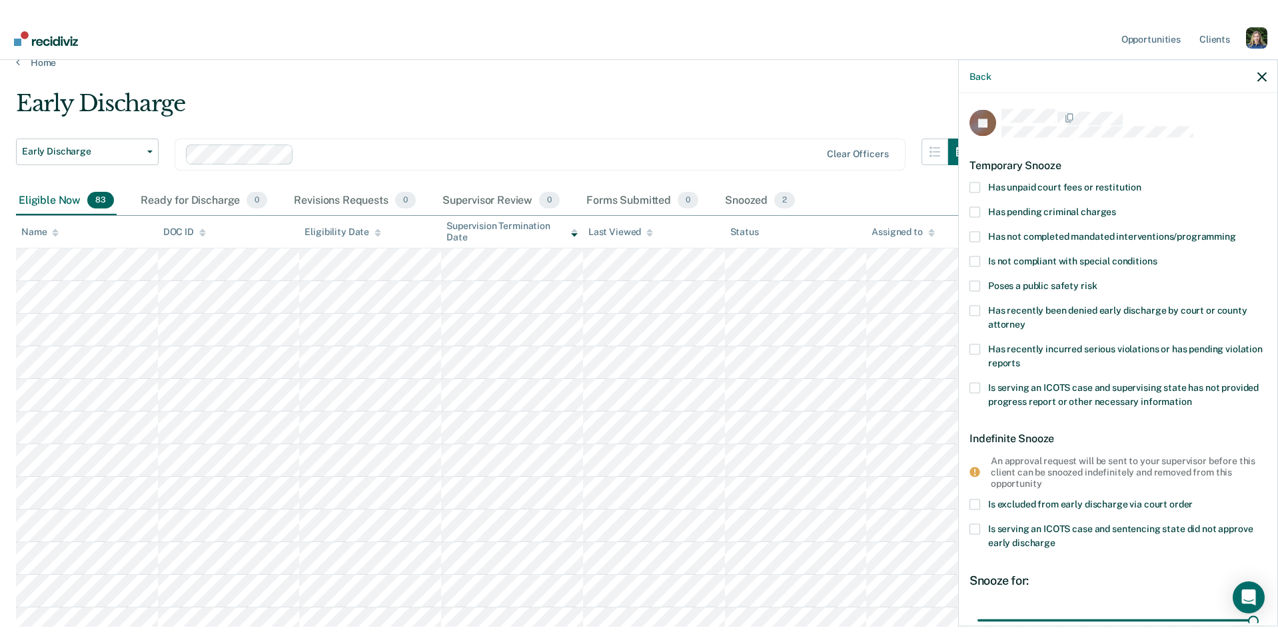
scroll to position [0, 0]
